Goal: Find specific page/section: Find specific page/section

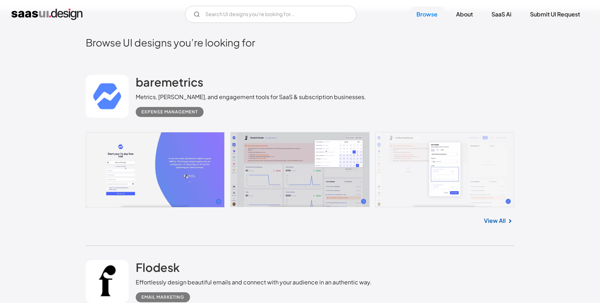
scroll to position [145, 0]
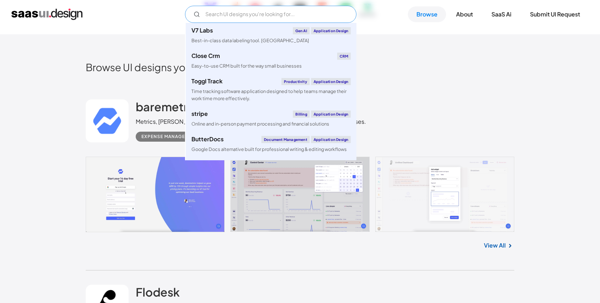
click at [275, 20] on input "Email Form" at bounding box center [270, 14] width 171 height 17
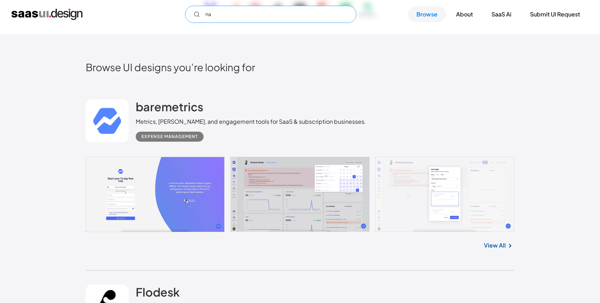
type input "n"
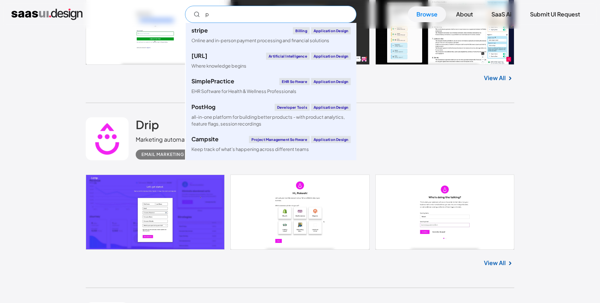
scroll to position [833, 0]
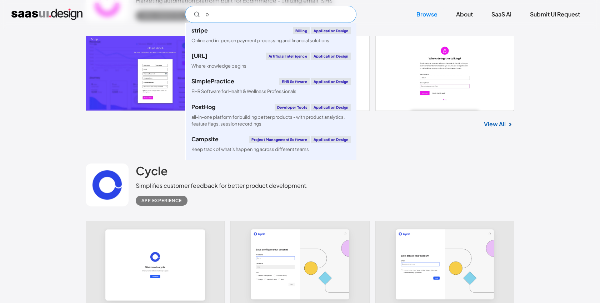
type input "p"
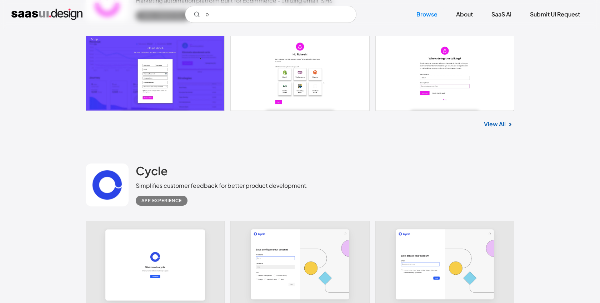
click at [168, 244] on link at bounding box center [300, 263] width 429 height 87
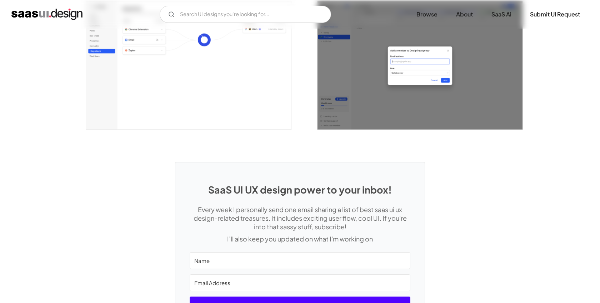
scroll to position [1974, 0]
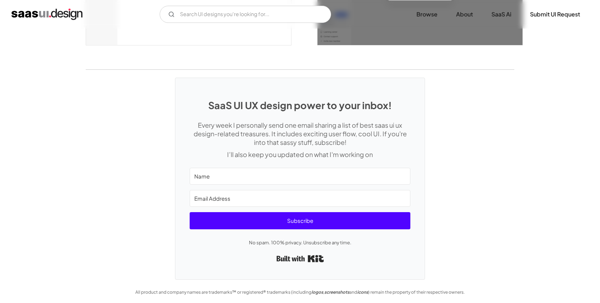
click at [41, 16] on img "home" at bounding box center [46, 14] width 71 height 11
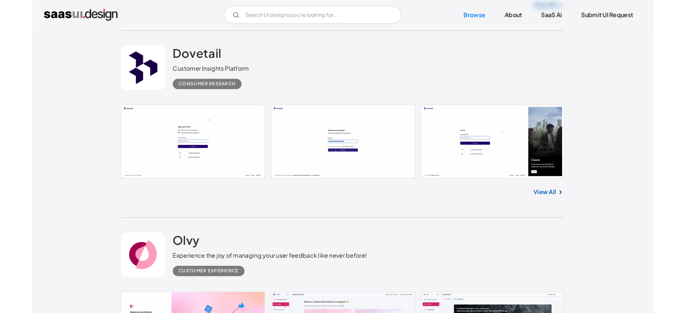
scroll to position [1335, 0]
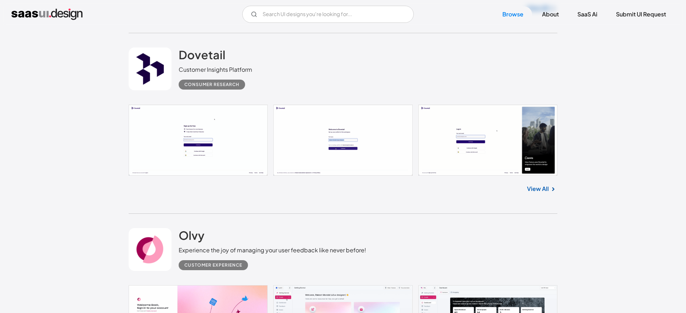
click at [259, 79] on div "Dovetail Customer Insights Platform Consumer Research" at bounding box center [343, 68] width 429 height 71
